Goal: Transaction & Acquisition: Purchase product/service

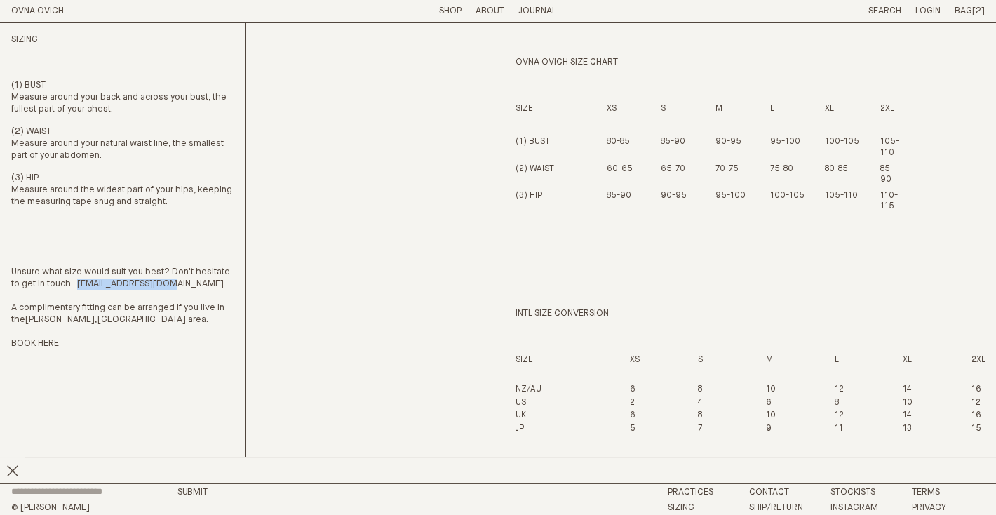
drag, startPoint x: 175, startPoint y: 282, endPoint x: 81, endPoint y: 281, distance: 94.0
click at [81, 281] on p "Unsure what size would suit you best? Don't hesitate to get in touch - [EMAIL_A…" at bounding box center [122, 285] width 223 height 130
copy link "[EMAIL_ADDRESS][DOMAIN_NAME]"
click at [267, 85] on div "Sizing (1) BUST Measure around your back and across your bust, the fullest part…" at bounding box center [498, 253] width 974 height 460
click at [325, 118] on div "Sizing (1) BUST Measure around your back and across your bust, the fullest part…" at bounding box center [498, 253] width 974 height 460
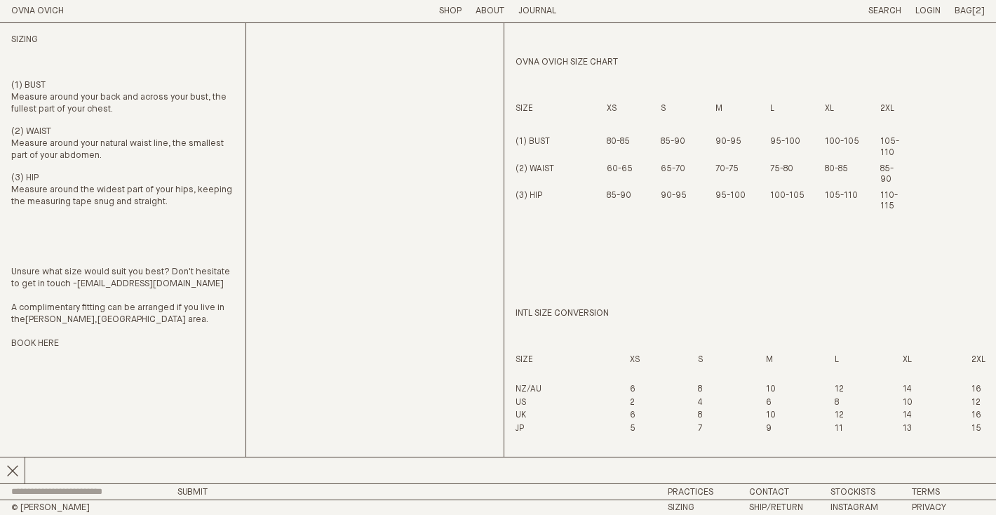
click at [51, 6] on link "OVNA OVICH" at bounding box center [37, 10] width 53 height 9
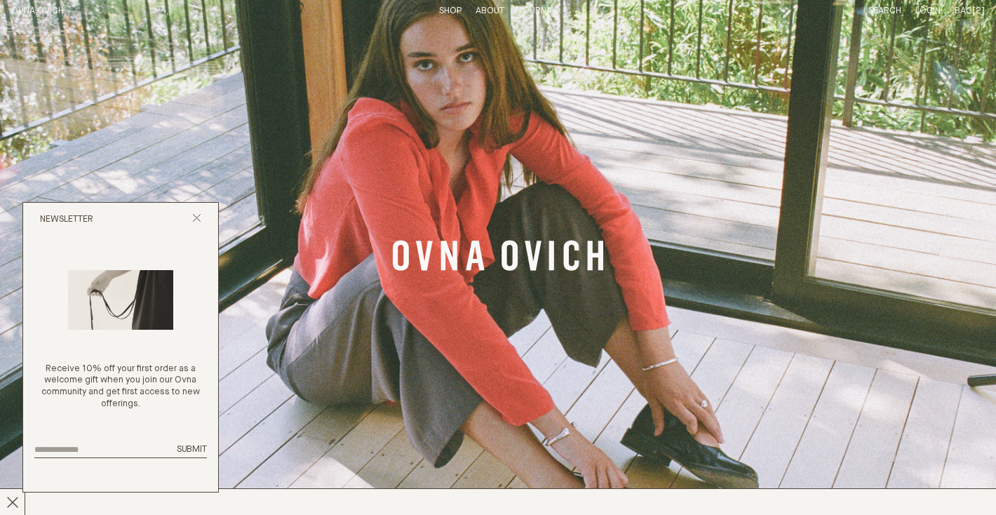
click at [964, 6] on div "Bag [2] Subtotal: Proceed to checkout View cart" at bounding box center [970, 12] width 30 height 12
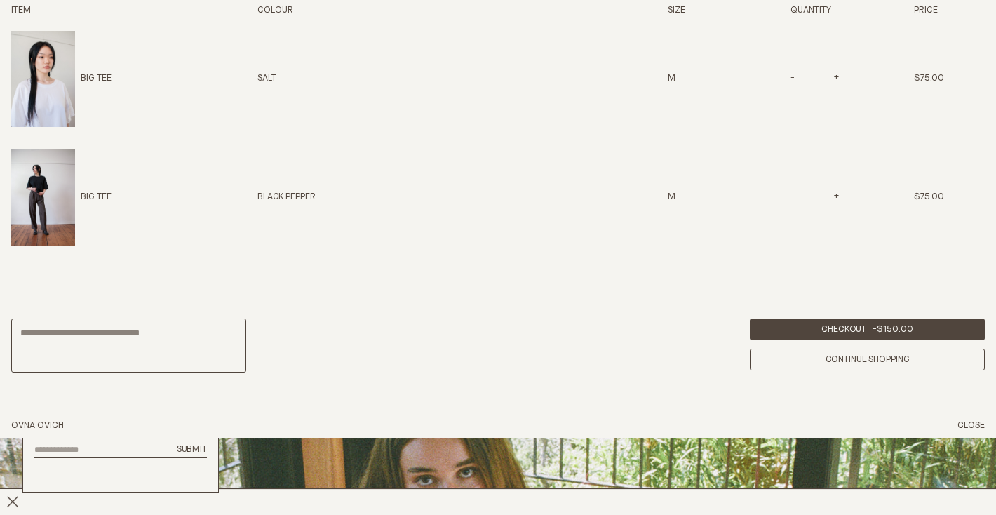
click at [51, 163] on img at bounding box center [43, 197] width 64 height 96
